Goal: Task Accomplishment & Management: Manage account settings

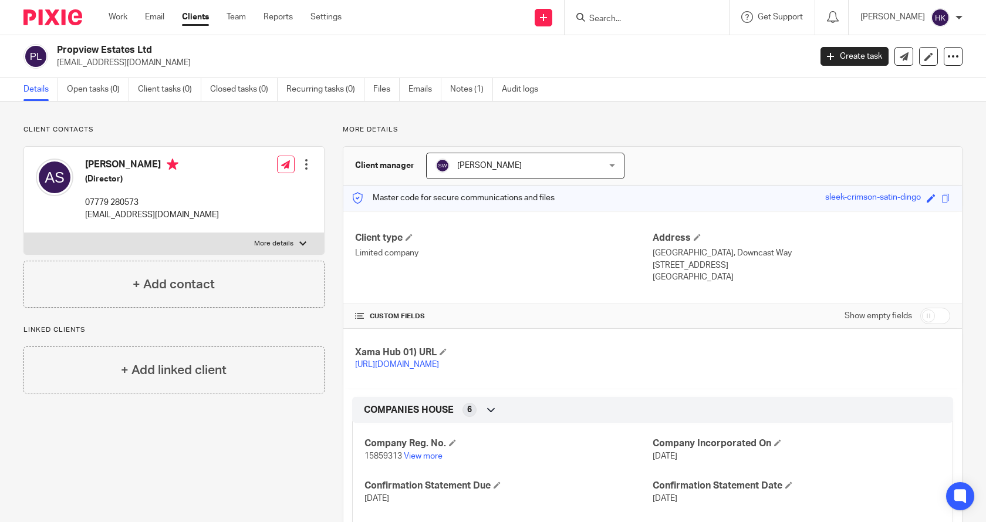
click at [638, 15] on input "Search" at bounding box center [641, 19] width 106 height 11
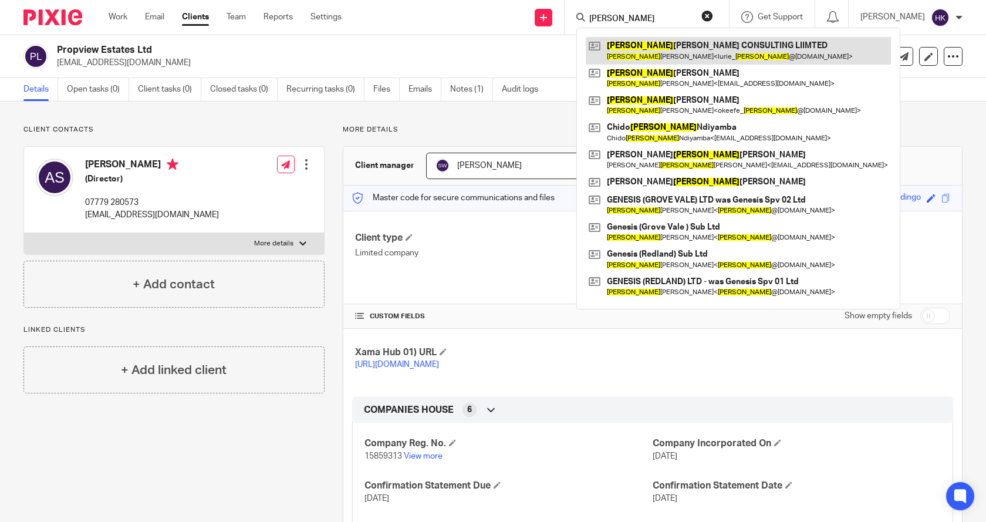
type input "michael"
click at [771, 43] on link at bounding box center [738, 50] width 305 height 27
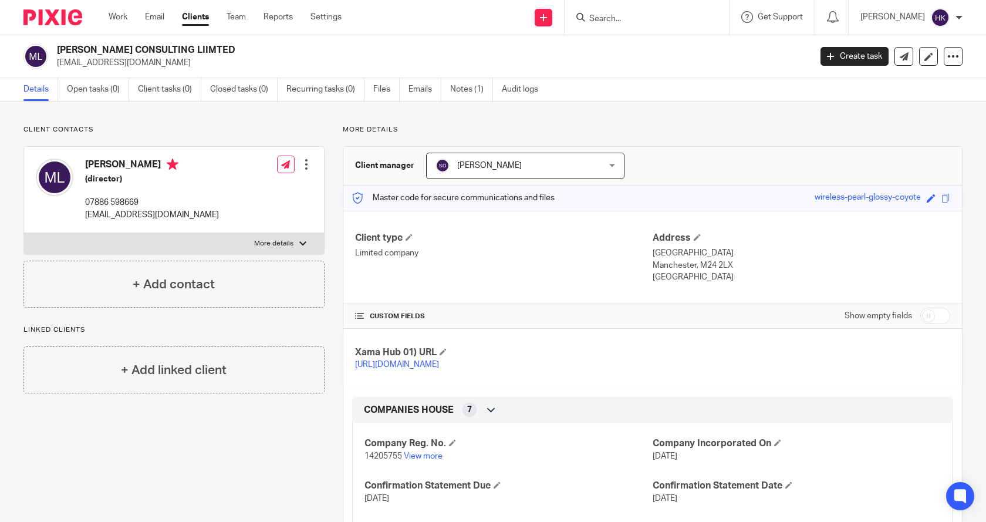
click at [300, 162] on div at bounding box center [306, 164] width 12 height 12
click at [273, 185] on link "Edit contact" at bounding box center [251, 190] width 112 height 17
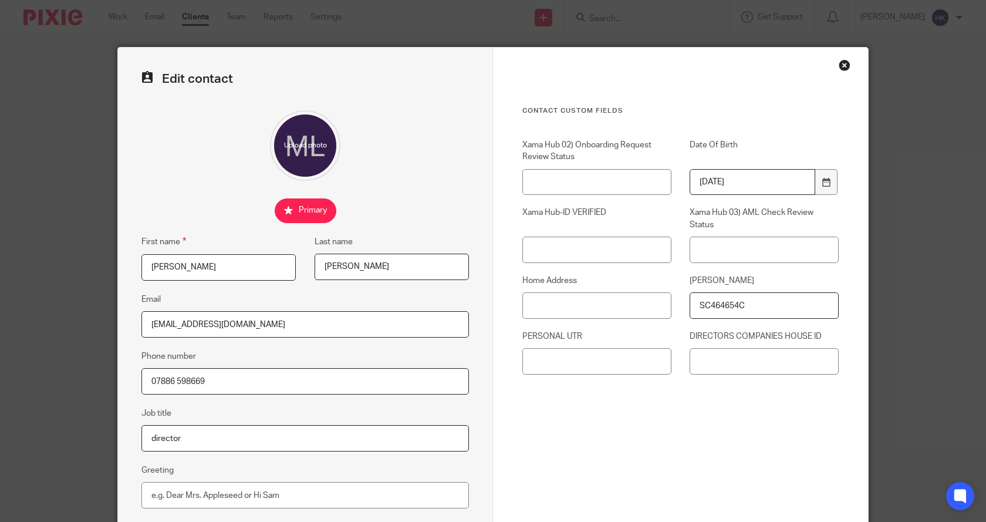
click at [841, 67] on div "Close this dialog window" at bounding box center [845, 65] width 12 height 12
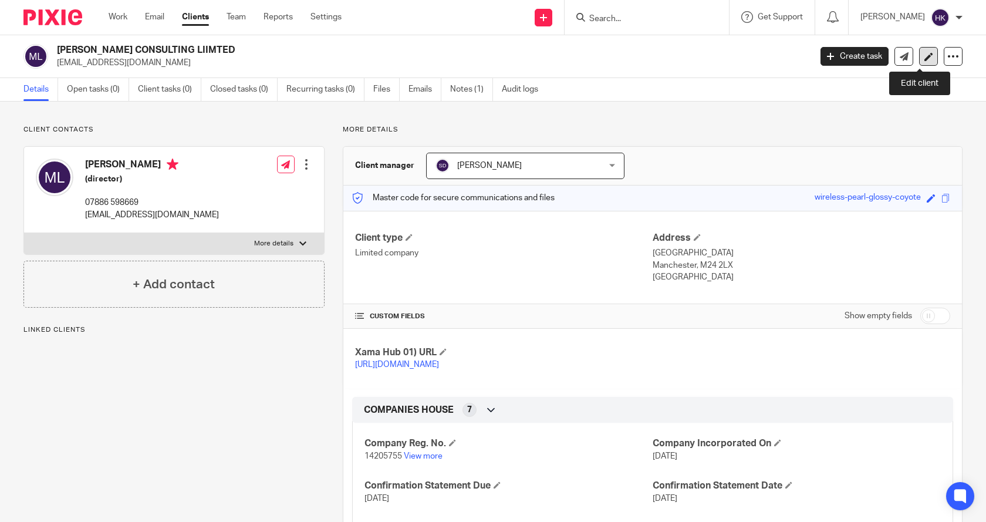
click at [924, 55] on icon at bounding box center [928, 56] width 9 height 9
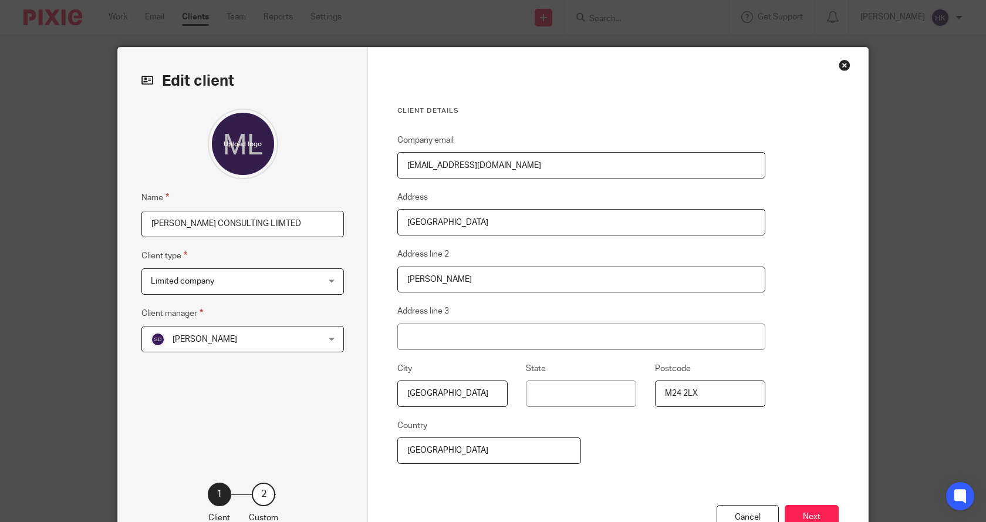
click at [301, 227] on input "[PERSON_NAME] CONSULTING LIIMTED" at bounding box center [242, 224] width 202 height 26
type input "[PERSON_NAME] CONSULTING LIIMTED - LEAVE TO DISSOLVE"
click at [805, 511] on button "Next" at bounding box center [812, 517] width 54 height 25
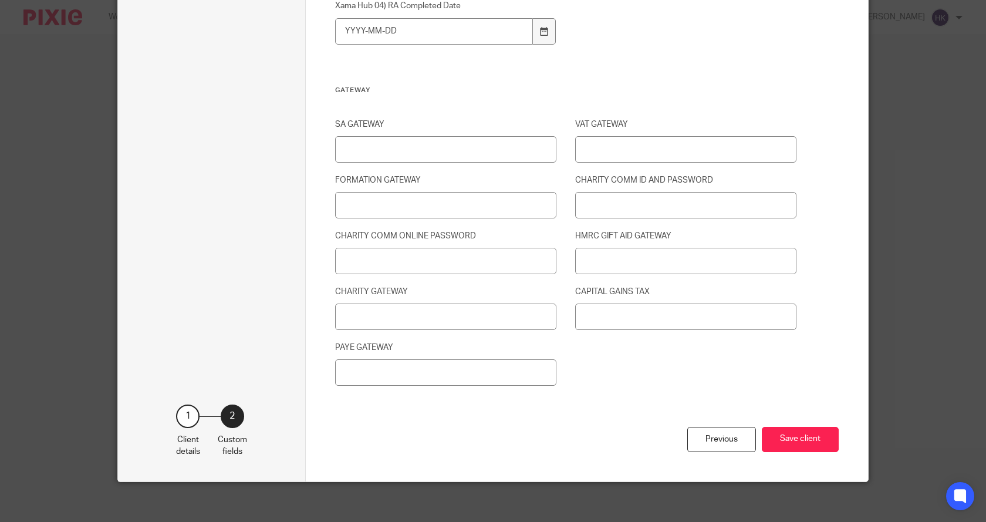
scroll to position [1547, 0]
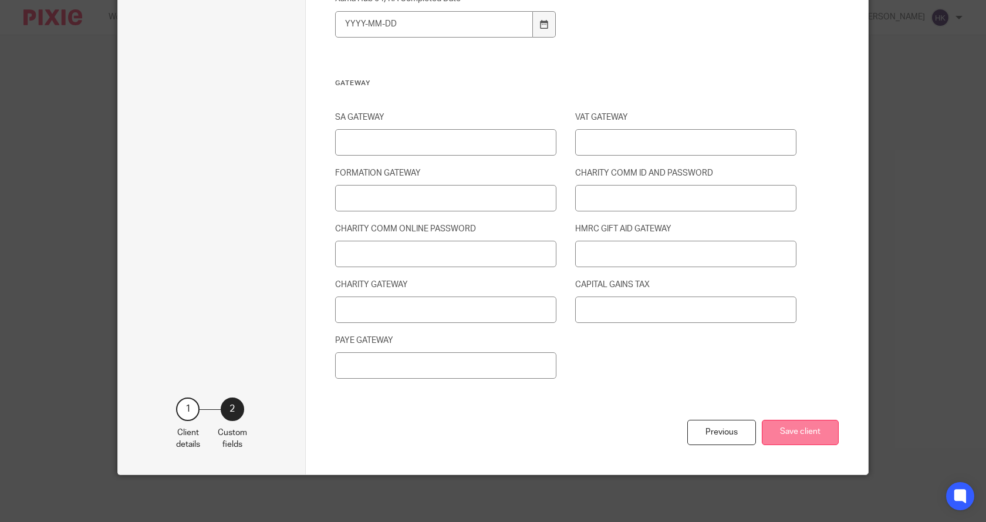
click at [780, 425] on button "Save client" at bounding box center [800, 432] width 77 height 25
